Goal: Find specific page/section: Find specific page/section

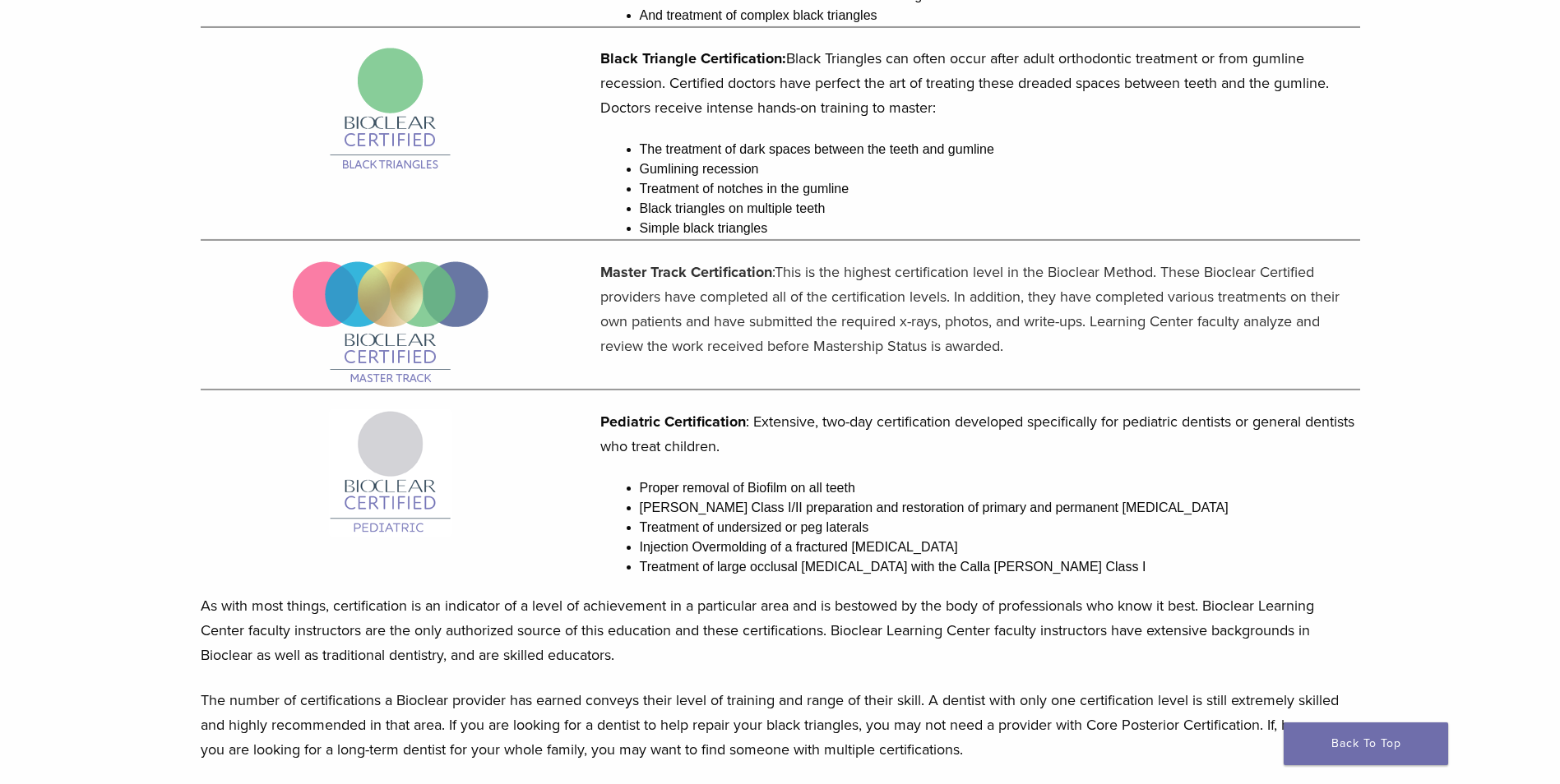
scroll to position [1552, 0]
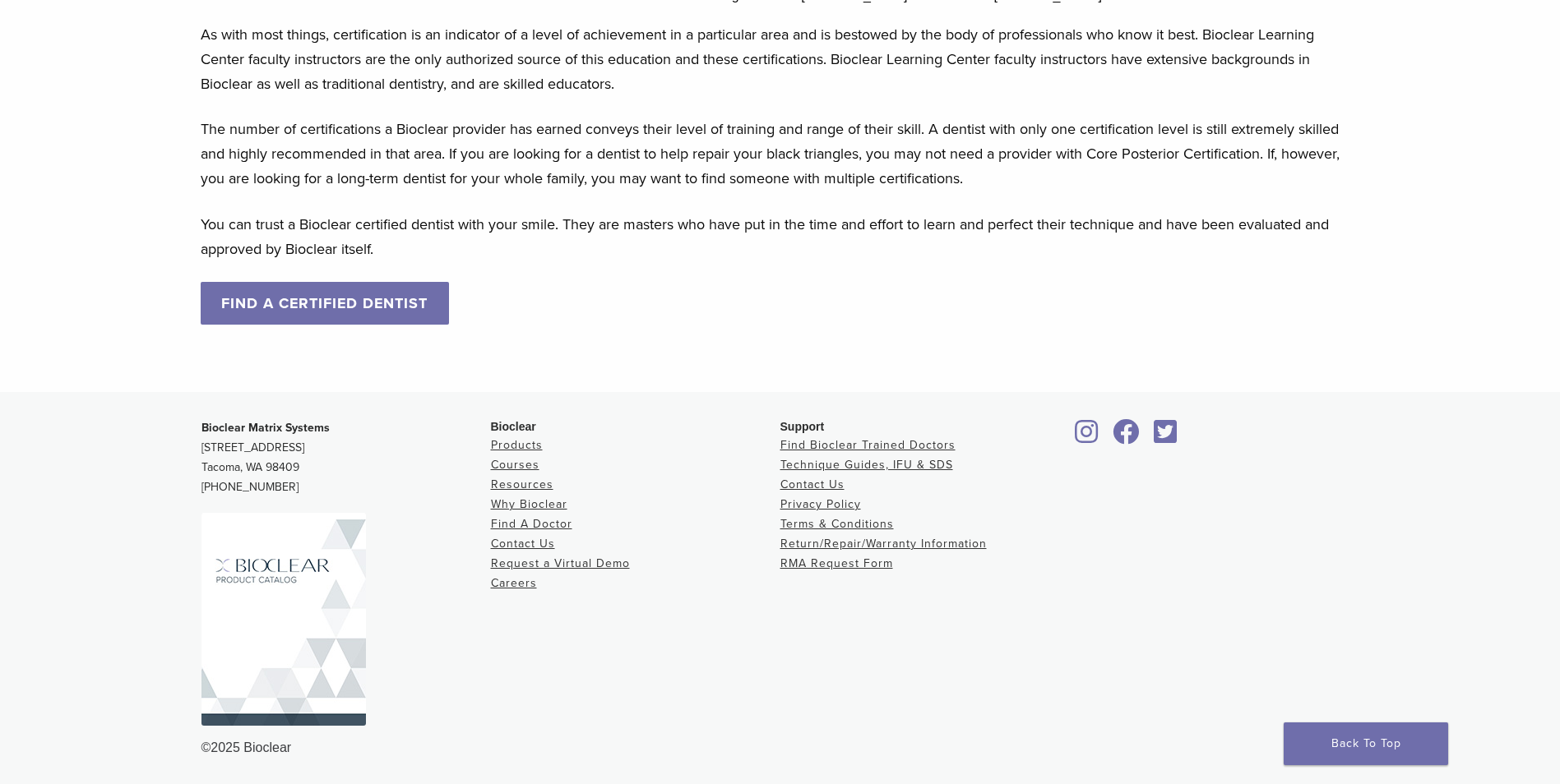
click at [303, 303] on link "FIND A CERTIFIED DENTIST" at bounding box center [326, 303] width 249 height 43
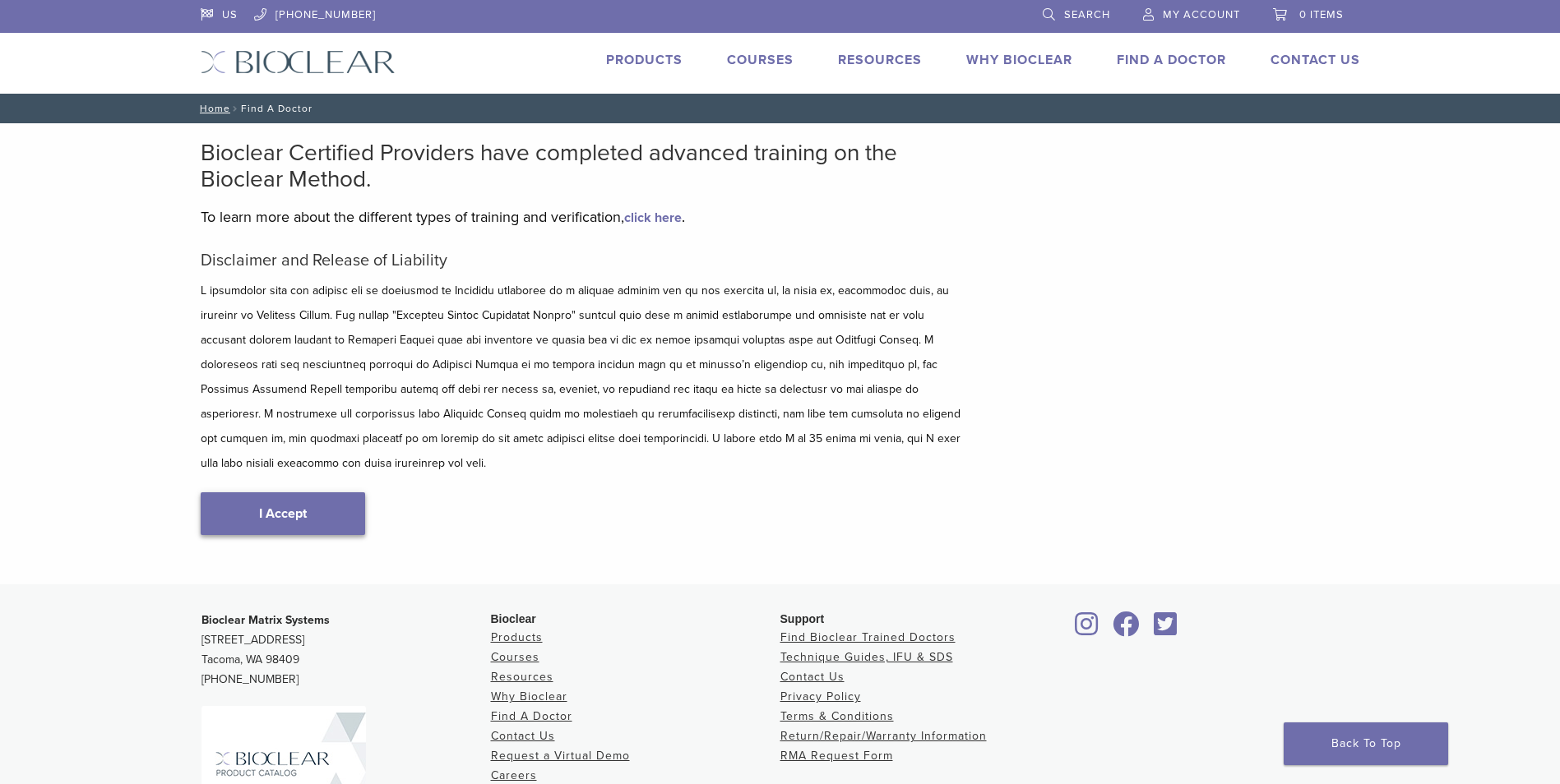
click at [300, 492] on link "I Accept" at bounding box center [283, 513] width 165 height 43
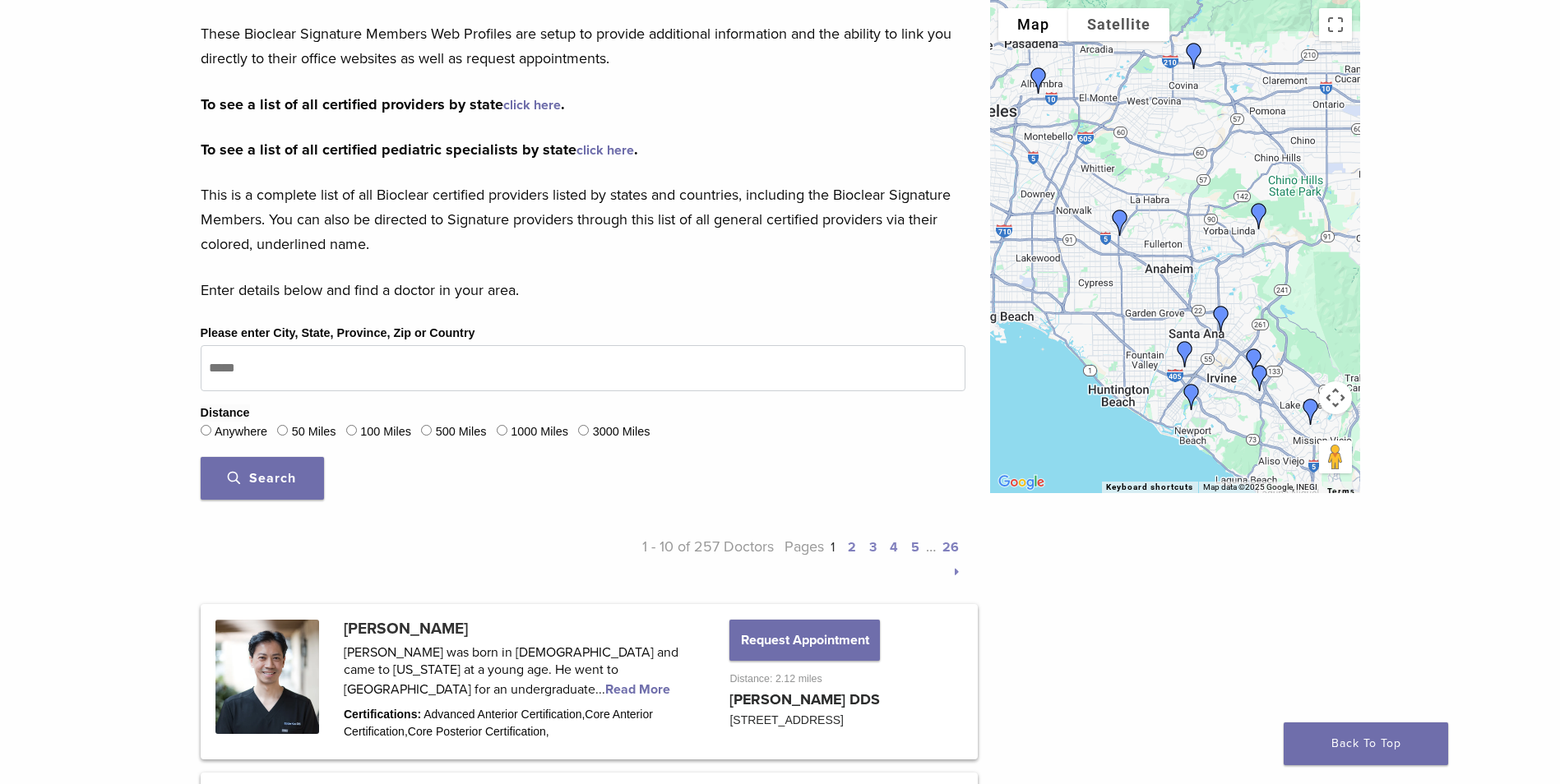
scroll to position [329, 0]
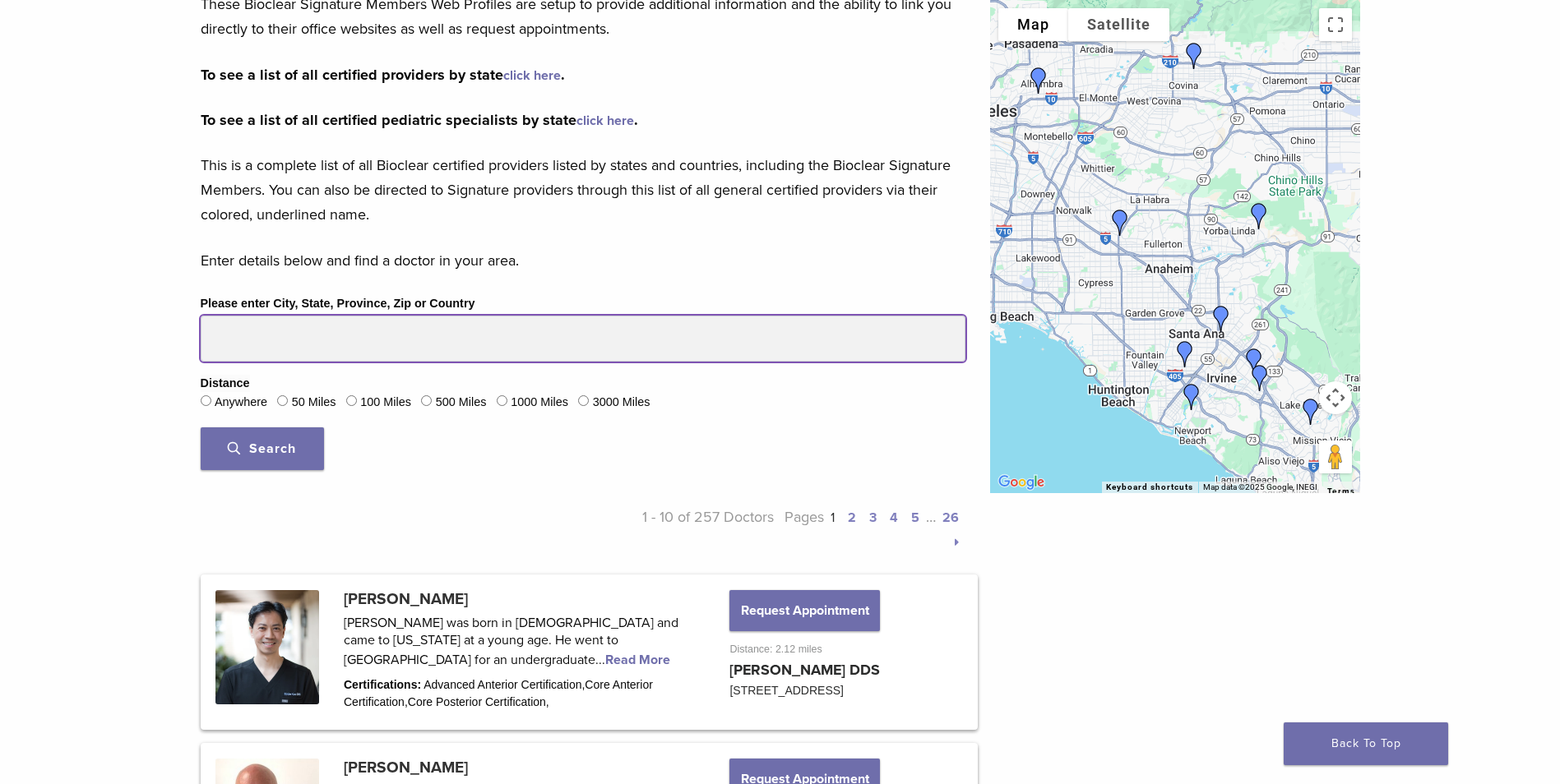
click at [281, 339] on input "Please enter City, State, Province, Zip or Country" at bounding box center [583, 339] width 765 height 46
type input "*****"
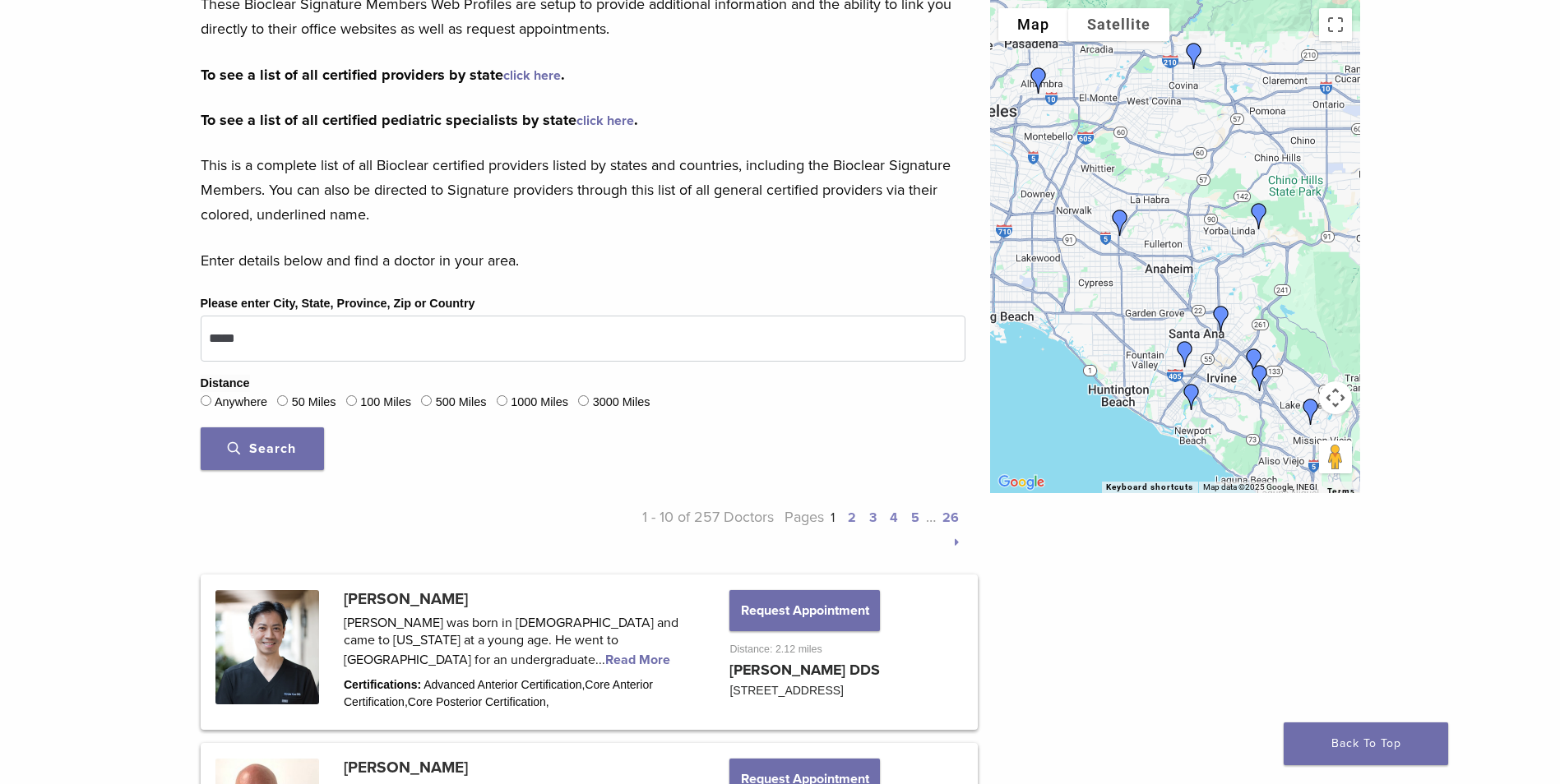
click at [307, 402] on label "50 Miles" at bounding box center [314, 402] width 44 height 18
click at [272, 437] on button "Search" at bounding box center [262, 449] width 124 height 43
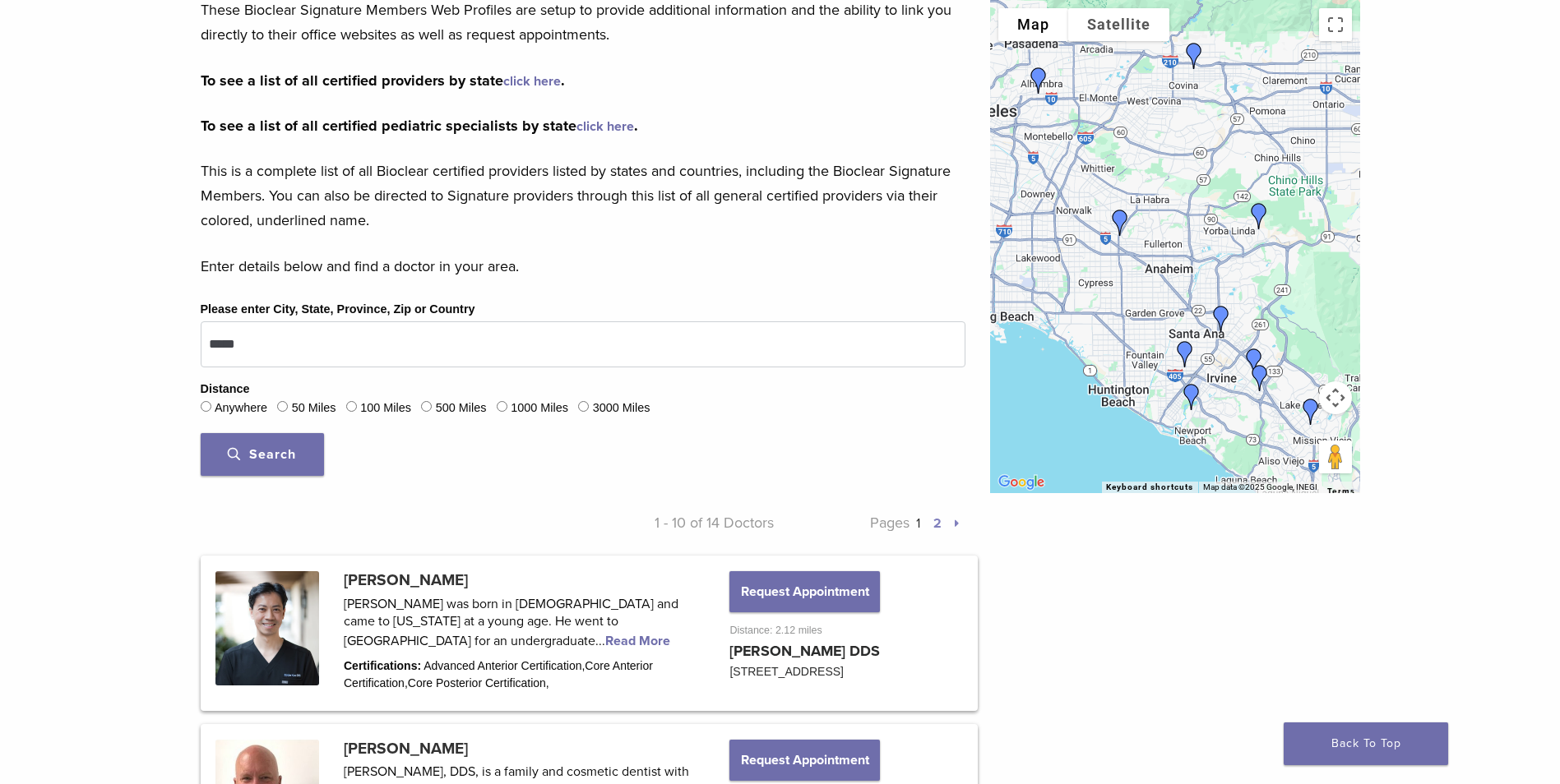
scroll to position [0, 0]
